Goal: Navigation & Orientation: Find specific page/section

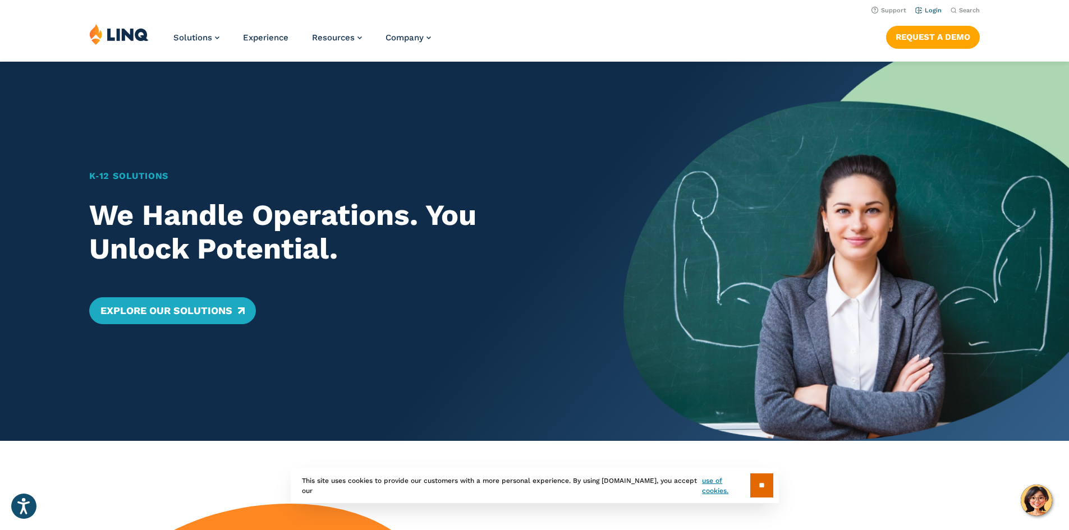
click at [931, 10] on link "Login" at bounding box center [928, 10] width 26 height 7
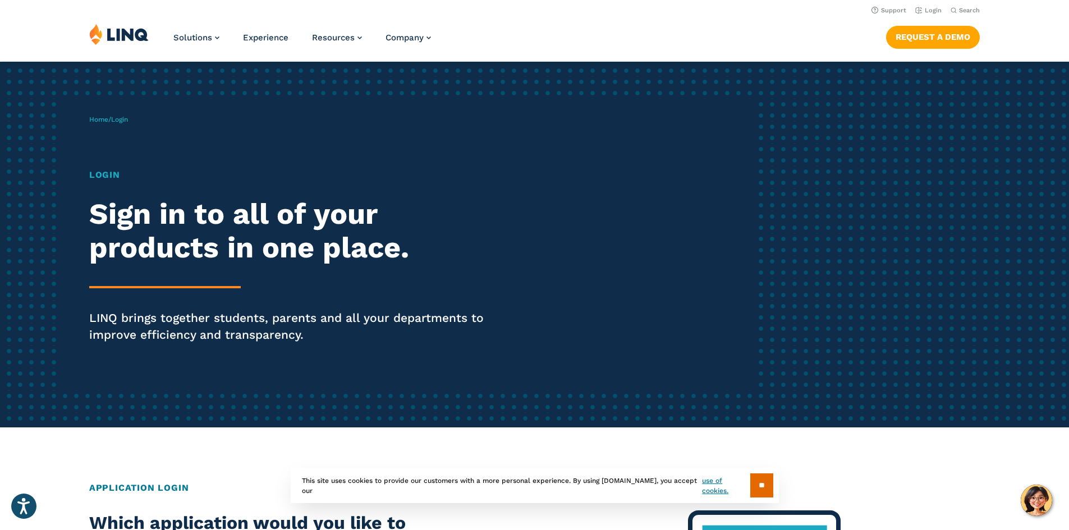
click at [109, 176] on h1 "Login" at bounding box center [295, 174] width 412 height 13
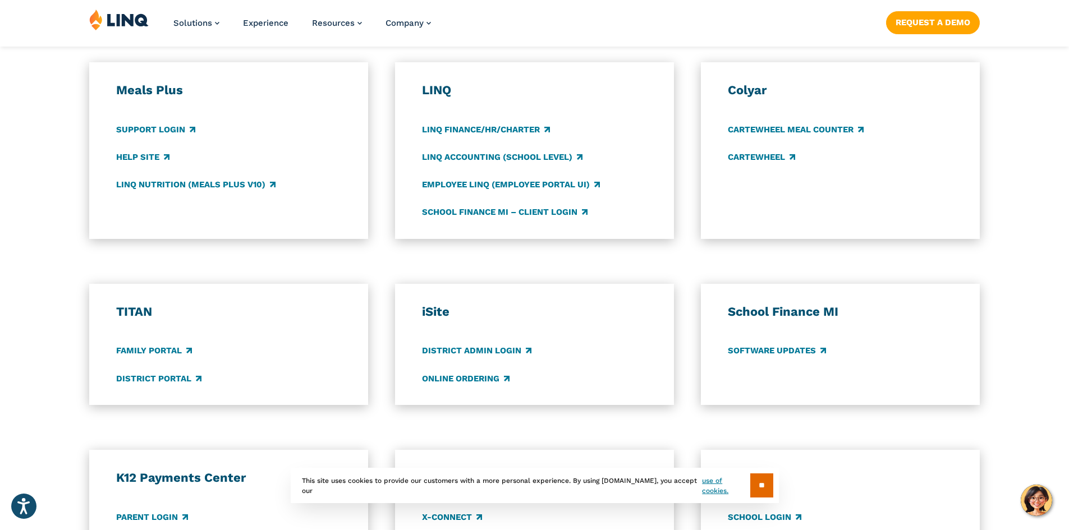
scroll to position [617, 0]
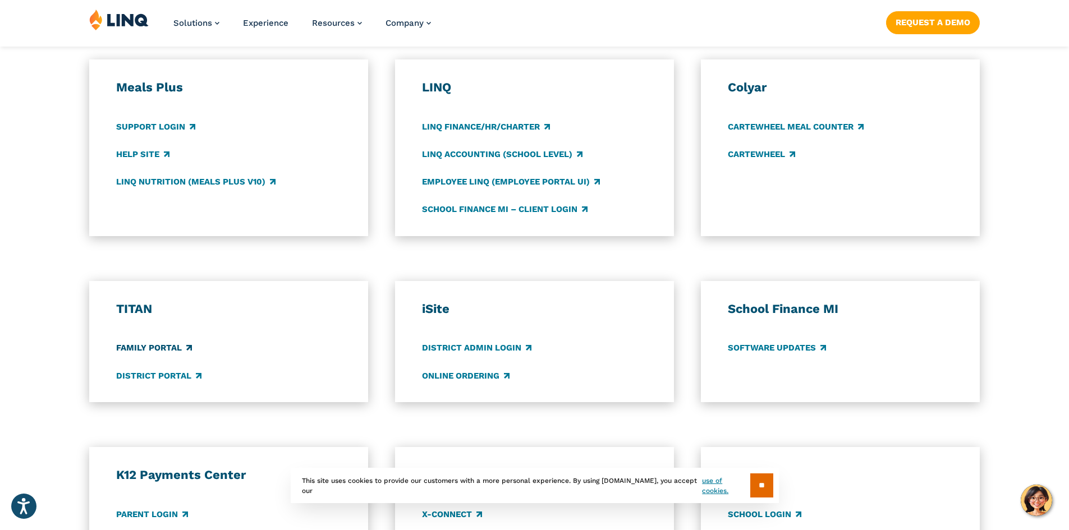
click at [146, 346] on link "Family Portal" at bounding box center [154, 348] width 76 height 12
